Goal: Task Accomplishment & Management: Use online tool/utility

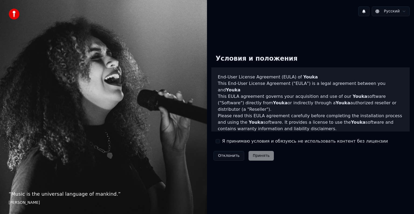
click at [218, 142] on button "Я принимаю условия и обязуюсь не использовать контент без лицензии" at bounding box center [218, 141] width 4 height 4
click at [264, 156] on button "Принять" at bounding box center [262, 156] width 26 height 10
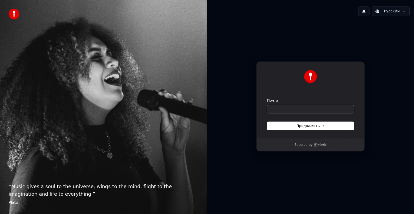
click at [276, 109] on input "Почта" at bounding box center [310, 109] width 87 height 8
click at [313, 125] on span "Продолжить" at bounding box center [311, 125] width 28 height 5
type input "**********"
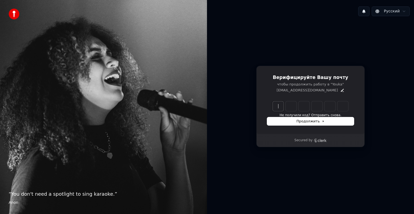
paste input "******"
type input "******"
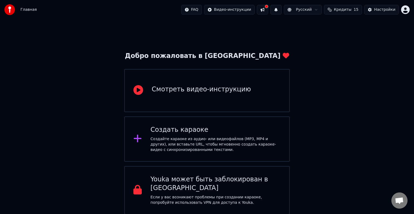
click at [166, 91] on div "Смотреть видео-инструкцию" at bounding box center [201, 89] width 99 height 9
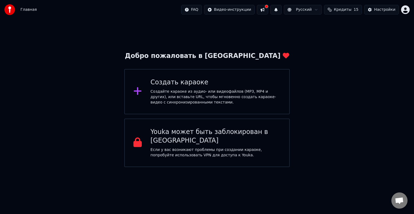
click at [178, 82] on div "Создать караоке" at bounding box center [215, 82] width 130 height 9
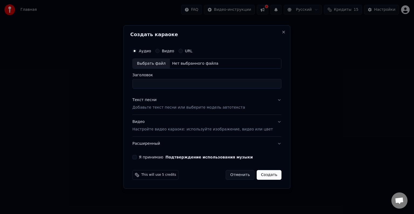
click at [158, 63] on div "Выбрать файл" at bounding box center [151, 64] width 37 height 10
type input "**********"
click at [174, 51] on label "Видео" at bounding box center [168, 51] width 12 height 4
click at [160, 51] on button "Видео" at bounding box center [157, 51] width 4 height 4
click at [147, 51] on label "Аудио" at bounding box center [145, 51] width 12 height 4
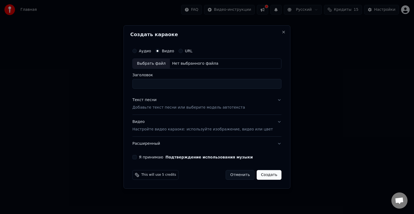
click at [137, 51] on button "Аудио" at bounding box center [134, 51] width 4 height 4
click at [174, 51] on label "Видео" at bounding box center [168, 51] width 12 height 4
click at [160, 51] on button "Видео" at bounding box center [157, 51] width 4 height 4
click at [151, 50] on label "Аудио" at bounding box center [145, 51] width 12 height 4
click at [137, 50] on button "Аудио" at bounding box center [134, 51] width 4 height 4
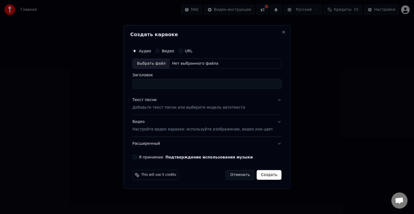
click at [174, 51] on label "Видео" at bounding box center [168, 51] width 12 height 4
click at [160, 51] on button "Видео" at bounding box center [157, 51] width 4 height 4
click at [193, 51] on label "URL" at bounding box center [189, 51] width 8 height 4
click at [183, 51] on button "URL" at bounding box center [180, 51] width 4 height 4
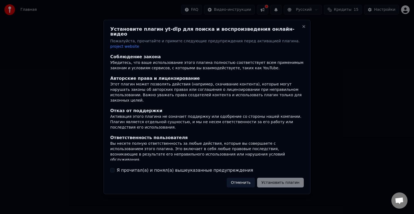
click at [244, 178] on button "Отменить" at bounding box center [241, 183] width 28 height 10
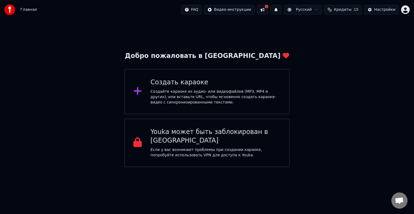
click at [156, 88] on div "Создать караоке Создайте караоке из аудио- или видеофайлов (MP3, MP4 и других),…" at bounding box center [215, 91] width 130 height 27
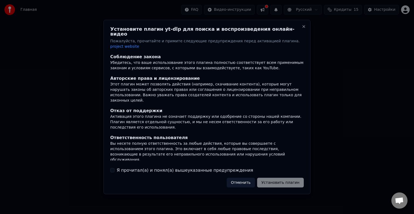
click at [150, 167] on label "Я прочитал(а) и понял(а) вышеуказанные предупреждения" at bounding box center [185, 170] width 136 height 6
click at [115, 168] on button "Я прочитал(а) и понял(а) вышеуказанные предупреждения" at bounding box center [112, 170] width 4 height 4
click at [280, 178] on button "Установить плагин" at bounding box center [280, 183] width 47 height 10
click at [281, 178] on div "Отменить Установить плагин" at bounding box center [262, 183] width 84 height 10
click at [279, 178] on div "Отменить Установить плагин" at bounding box center [262, 183] width 84 height 10
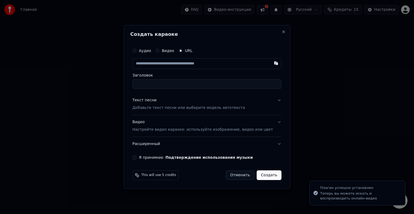
click at [174, 52] on label "Видео" at bounding box center [168, 51] width 12 height 4
click at [160, 52] on button "Видео" at bounding box center [157, 51] width 4 height 4
